Goal: Check status

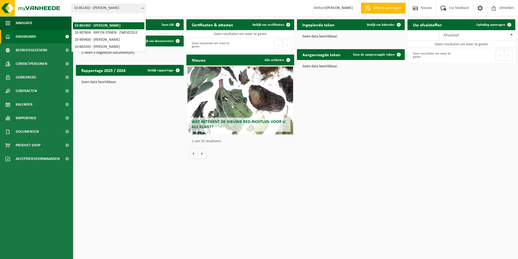
click at [131, 7] on span "10-861402 - [PERSON_NAME]" at bounding box center [109, 8] width 74 height 8
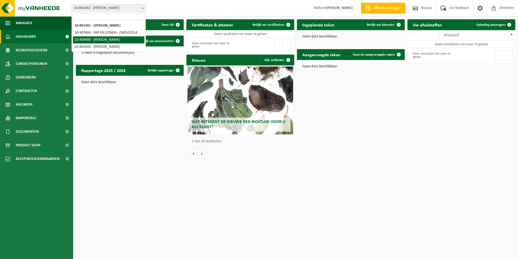
select select "124052"
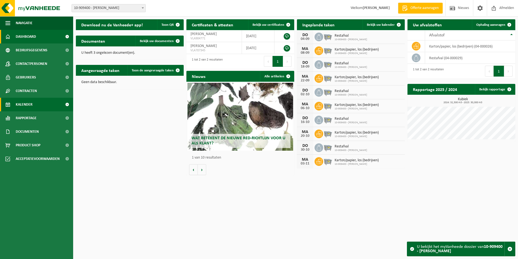
click at [30, 101] on span "Kalender" at bounding box center [24, 105] width 17 height 14
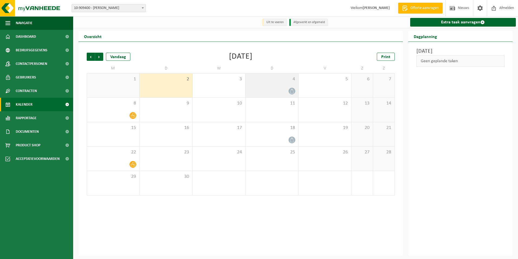
click at [291, 88] on div at bounding box center [291, 90] width 7 height 7
